Goal: Information Seeking & Learning: Learn about a topic

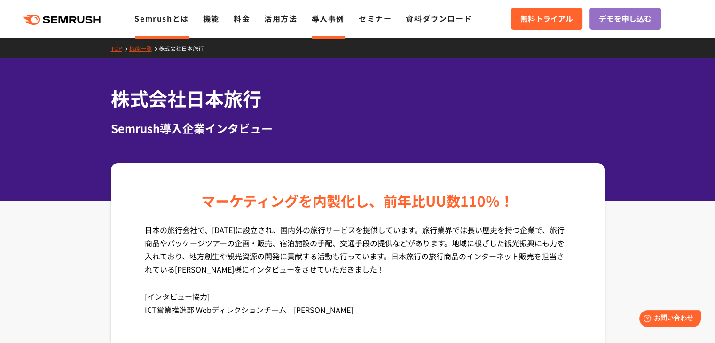
click at [158, 24] on link "Semrushとは" at bounding box center [161, 18] width 54 height 11
